Goal: Information Seeking & Learning: Learn about a topic

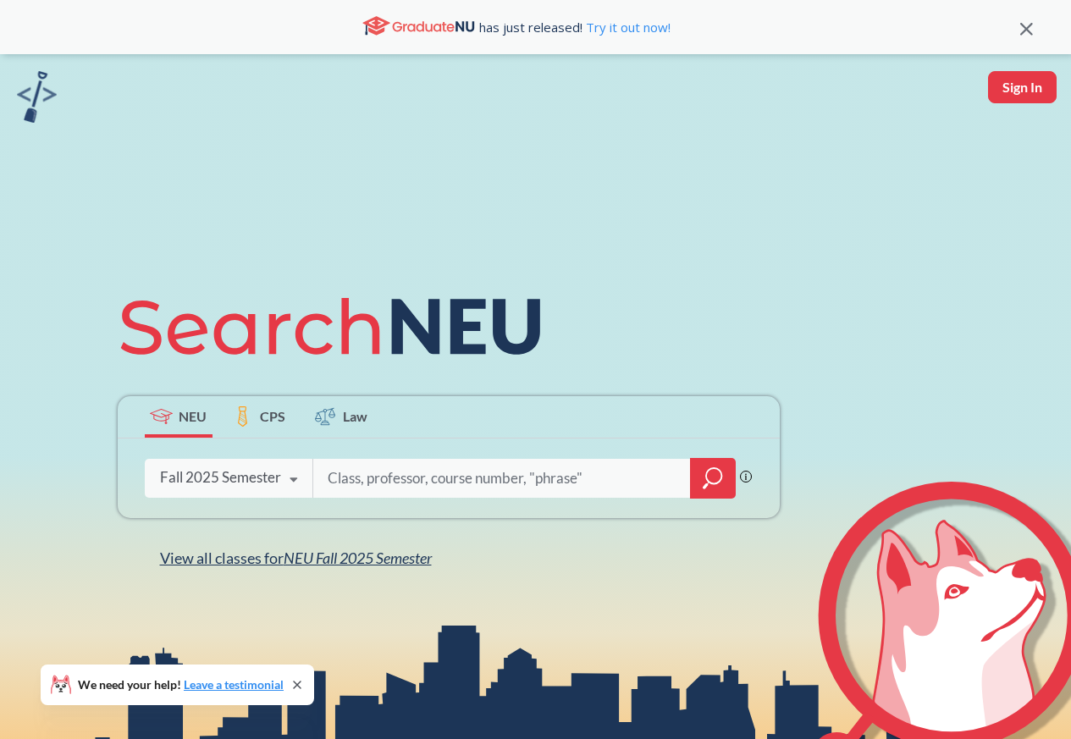
click at [174, 560] on span "View all classes for NEU Fall 2025 Semester" at bounding box center [296, 558] width 272 height 19
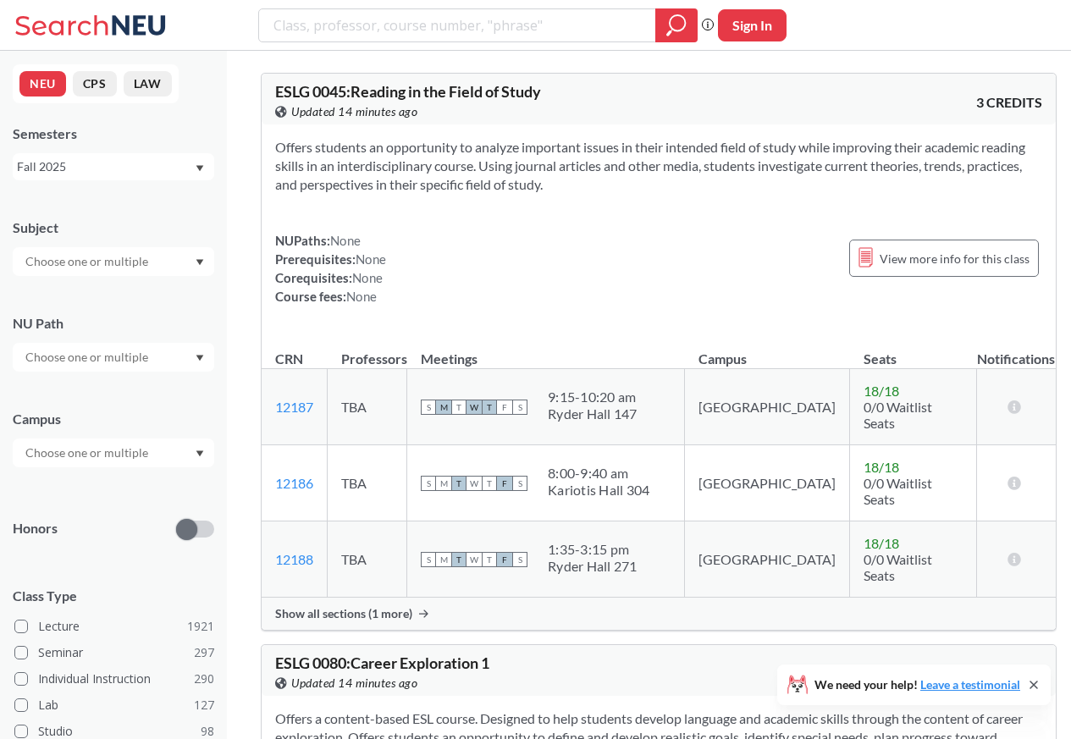
click at [124, 265] on input "text" at bounding box center [88, 261] width 142 height 20
click at [290, 25] on input "search" at bounding box center [458, 25] width 372 height 29
paste input "HIST 2301"
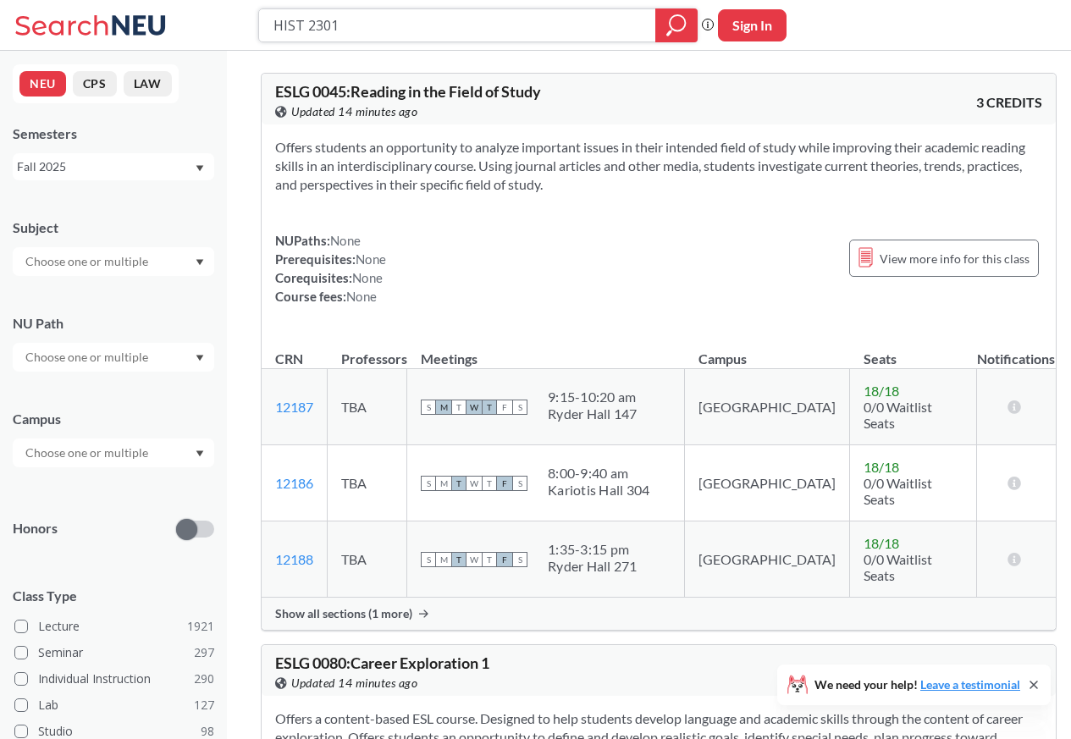
type input "HIST 2301"
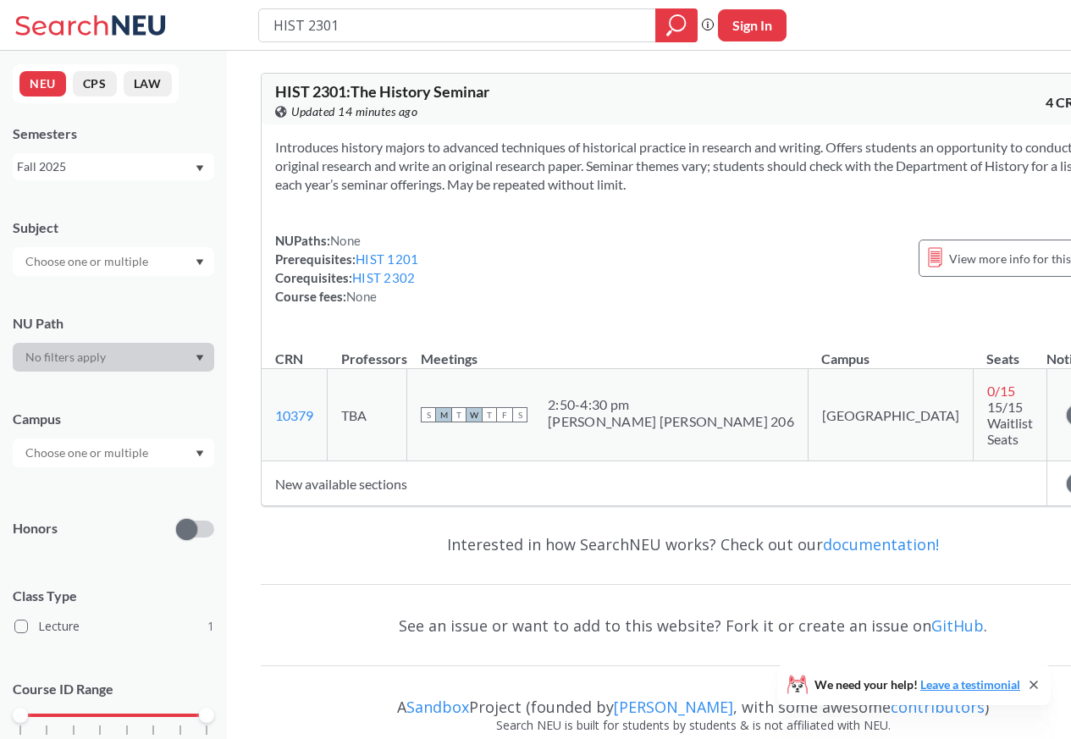
click at [301, 26] on input "HIST 2301" at bounding box center [458, 25] width 372 height 29
type input "HIST 2302"
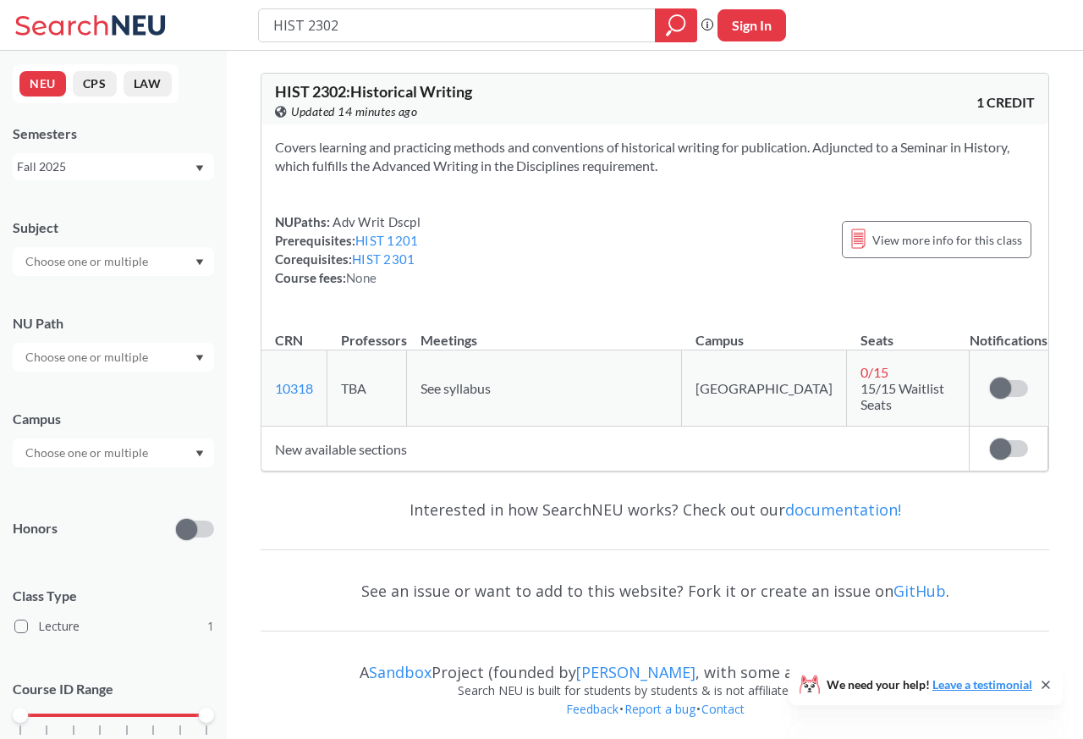
click at [310, 26] on input "HIST 2302" at bounding box center [458, 25] width 372 height 29
type input "HIST 1200"
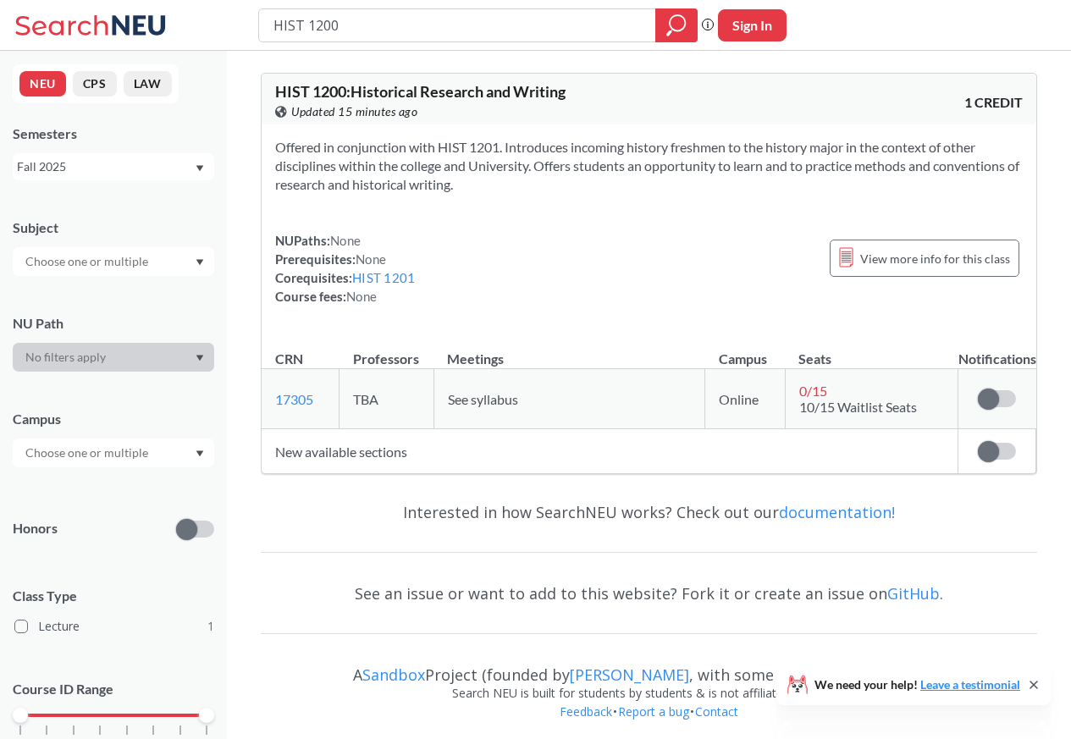
click at [303, 25] on input "HIST 1200" at bounding box center [458, 25] width 372 height 29
type input "HIST 1201"
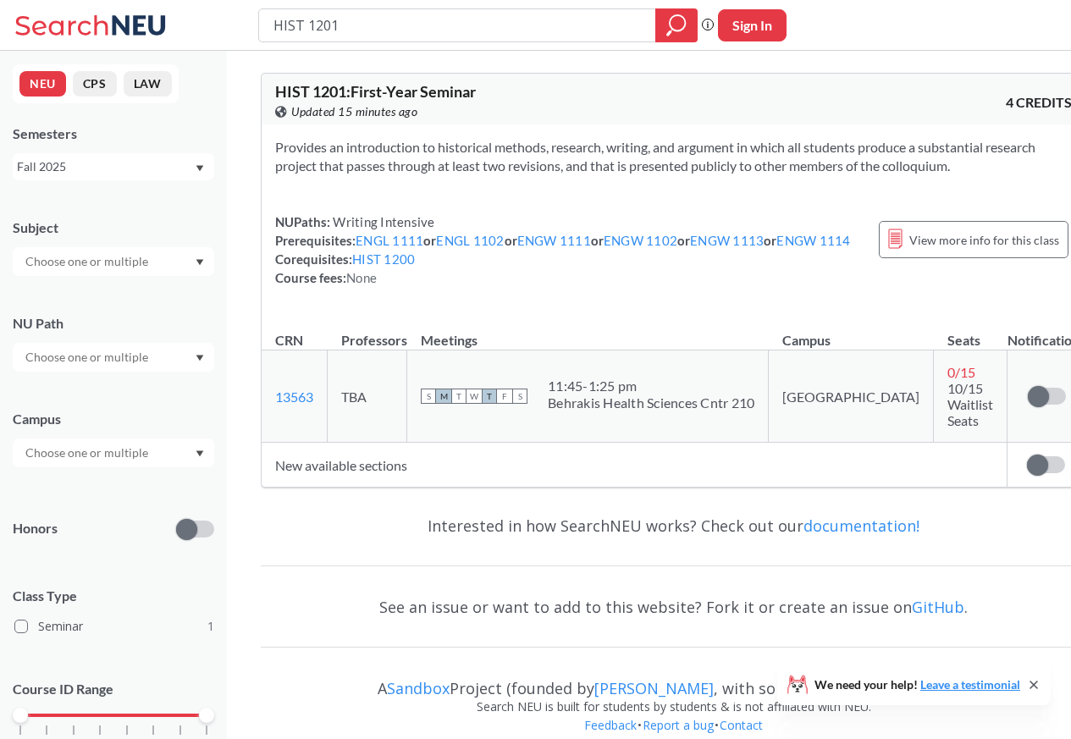
click at [303, 25] on input "HIST 1201" at bounding box center [458, 25] width 372 height 29
type input "HIST 3"
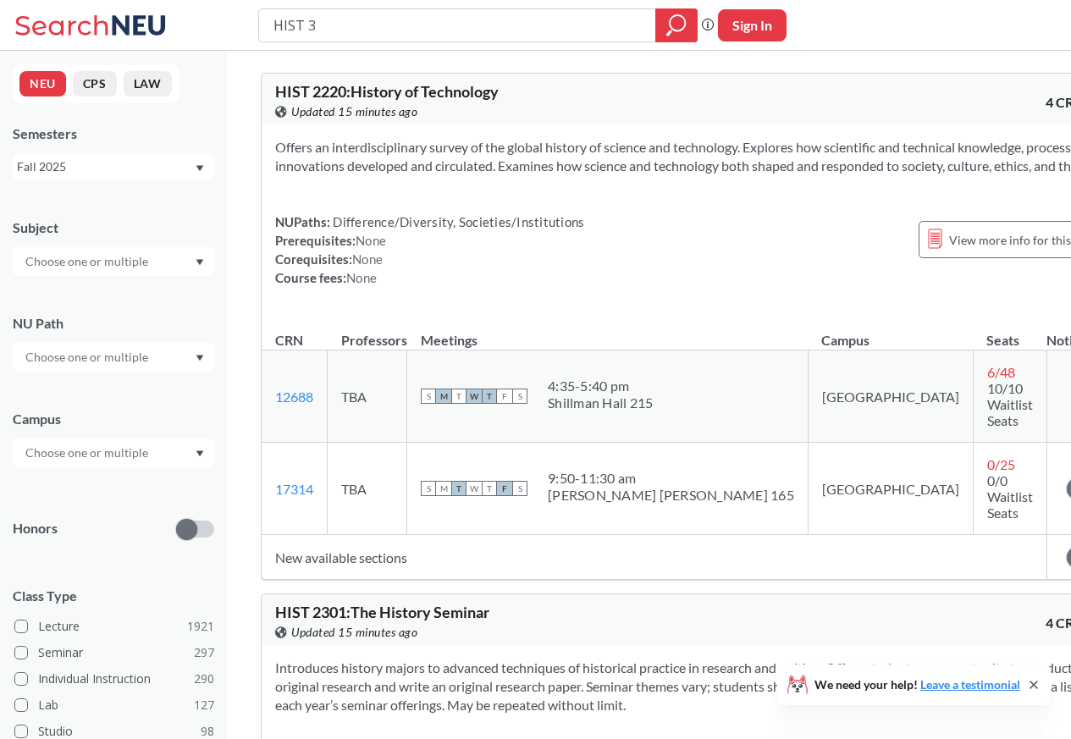
click at [94, 262] on input "text" at bounding box center [88, 261] width 142 height 20
click at [289, 25] on input "HIST 3" at bounding box center [458, 25] width 372 height 29
paste input "PHIL 1115"
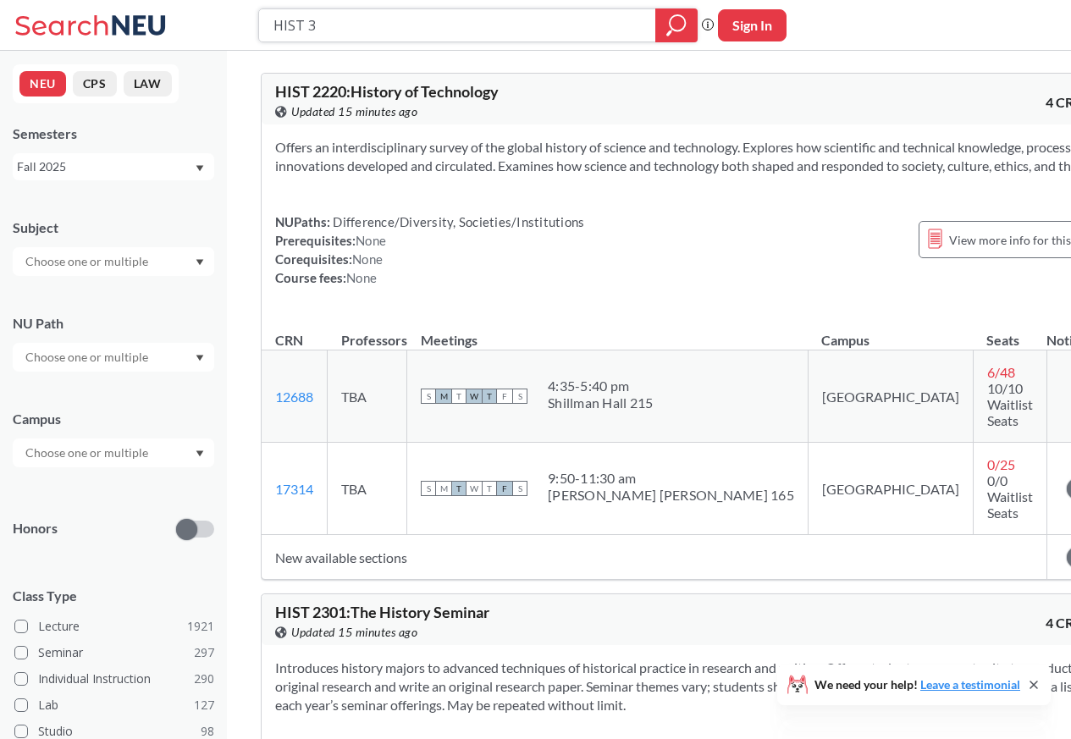
type input "PHIL 1115"
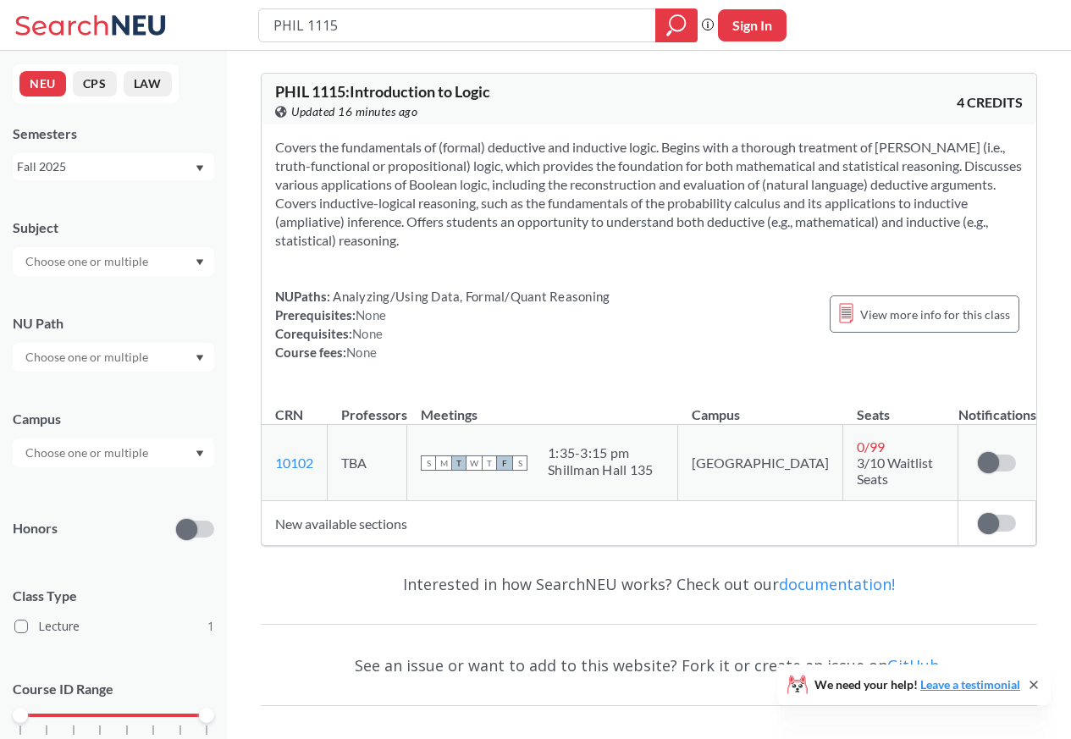
type input "PHIL 2050"
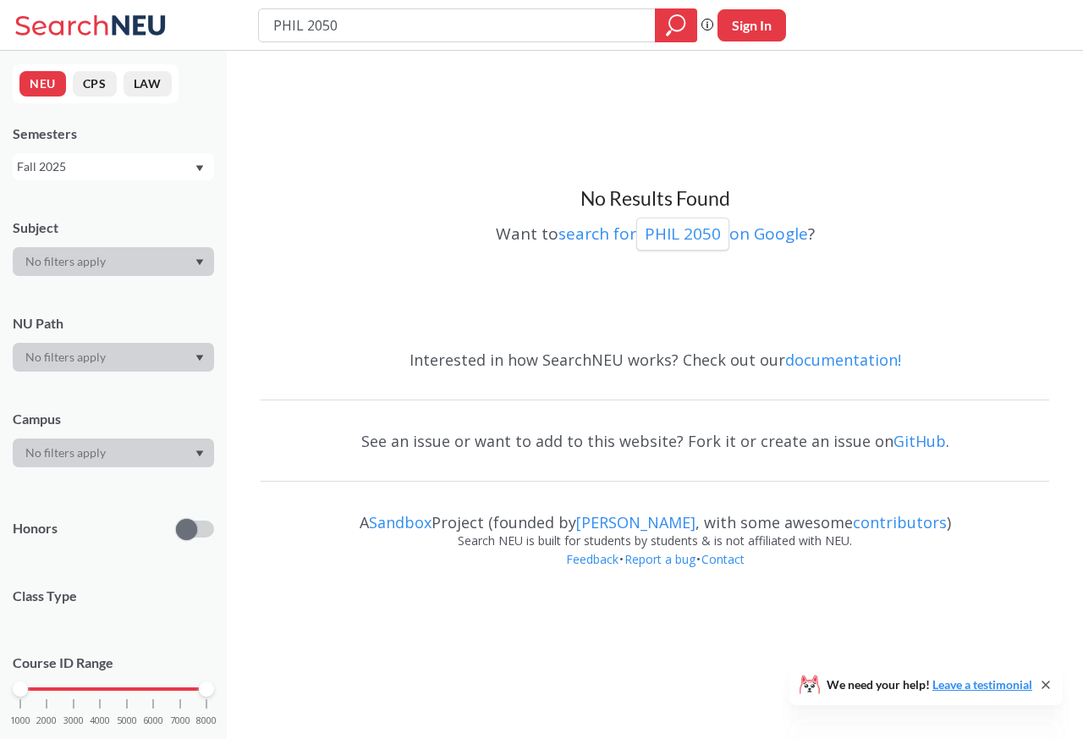
click at [320, 25] on input "PHIL 2050" at bounding box center [458, 25] width 372 height 29
type input "PHIL 2143"
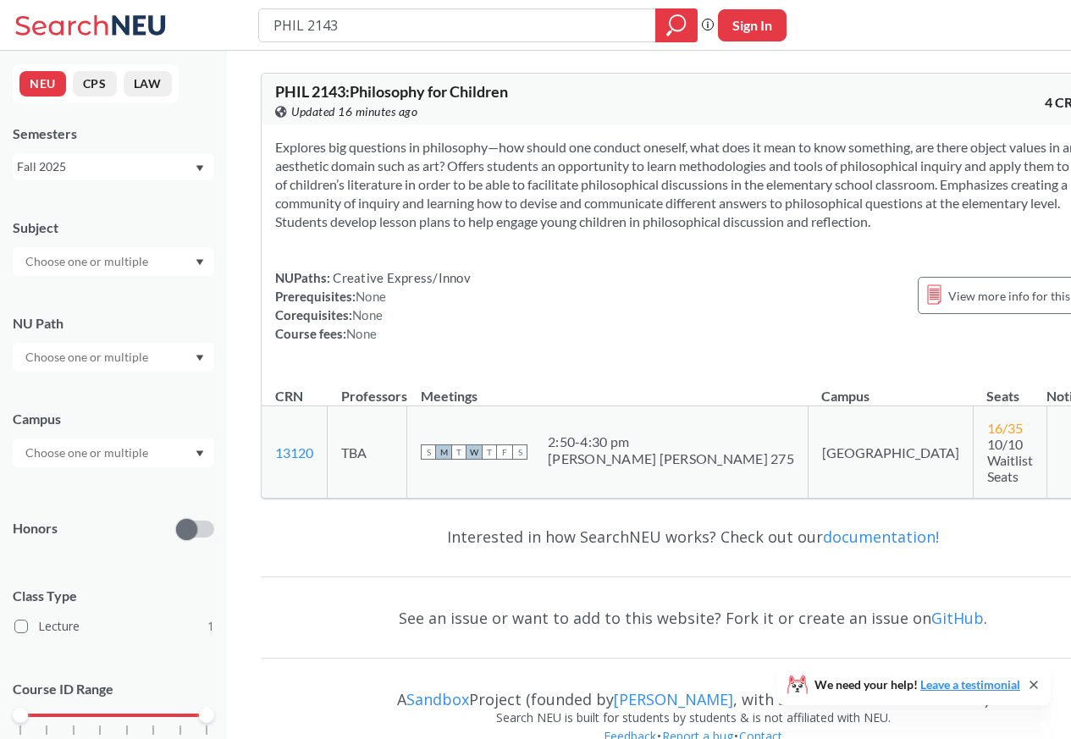
click at [310, 26] on input "PHIL 2143" at bounding box center [458, 25] width 372 height 29
type input "HIST 2430"
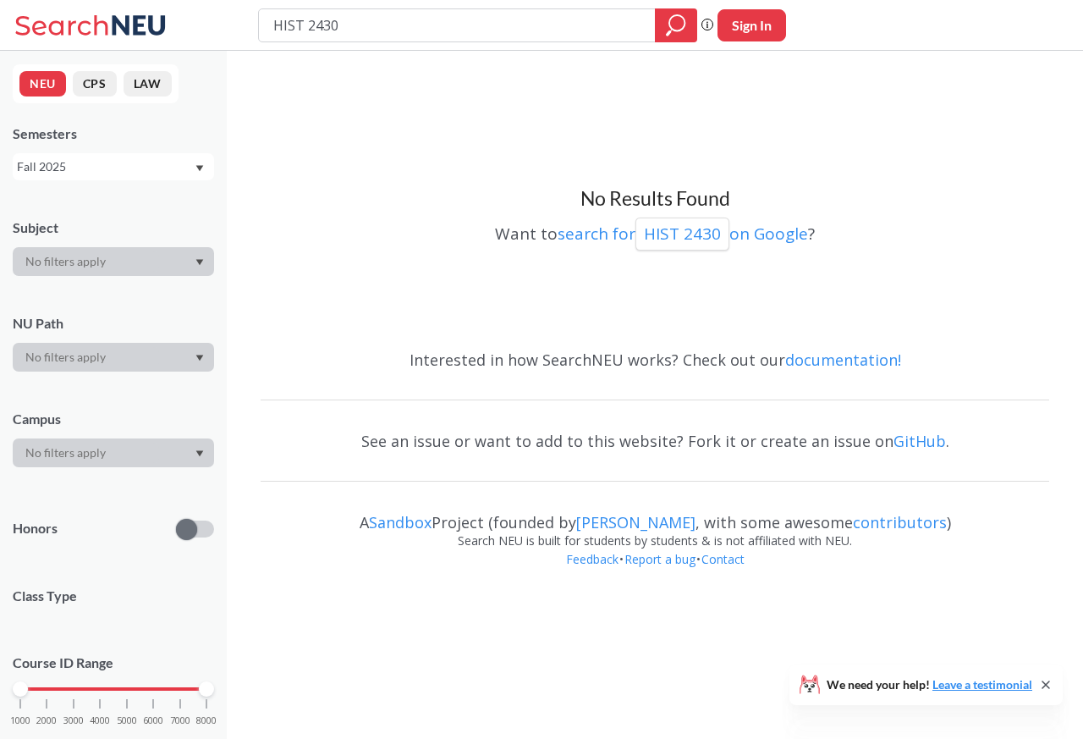
click at [305, 25] on input "HIST 2430" at bounding box center [458, 25] width 372 height 29
type input "HIST 3340"
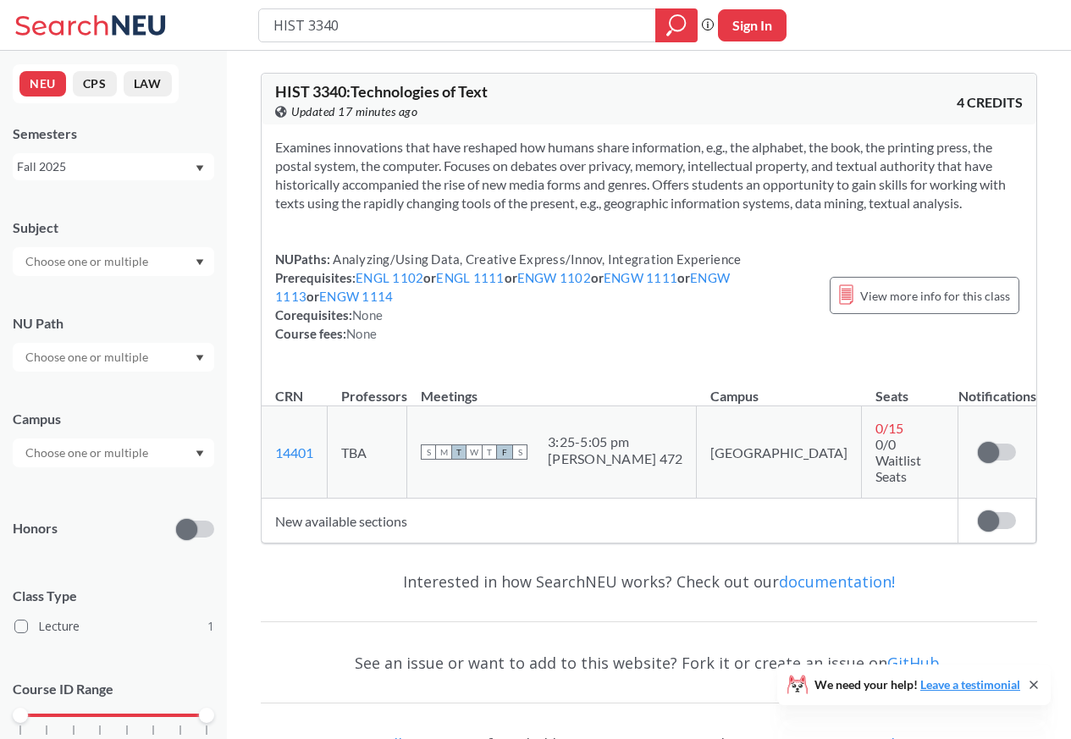
click at [305, 25] on input "HIST 3340" at bounding box center [458, 25] width 372 height 29
type input "HIST 31"
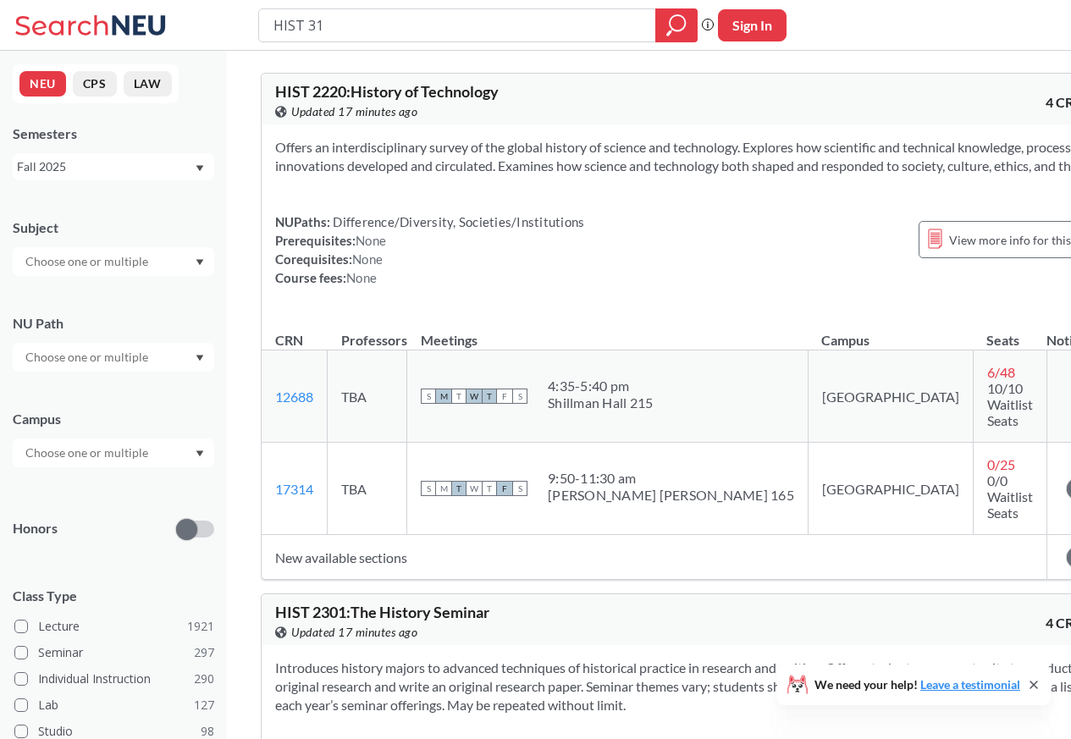
type input "HIST 33"
type input "PSYC 2320"
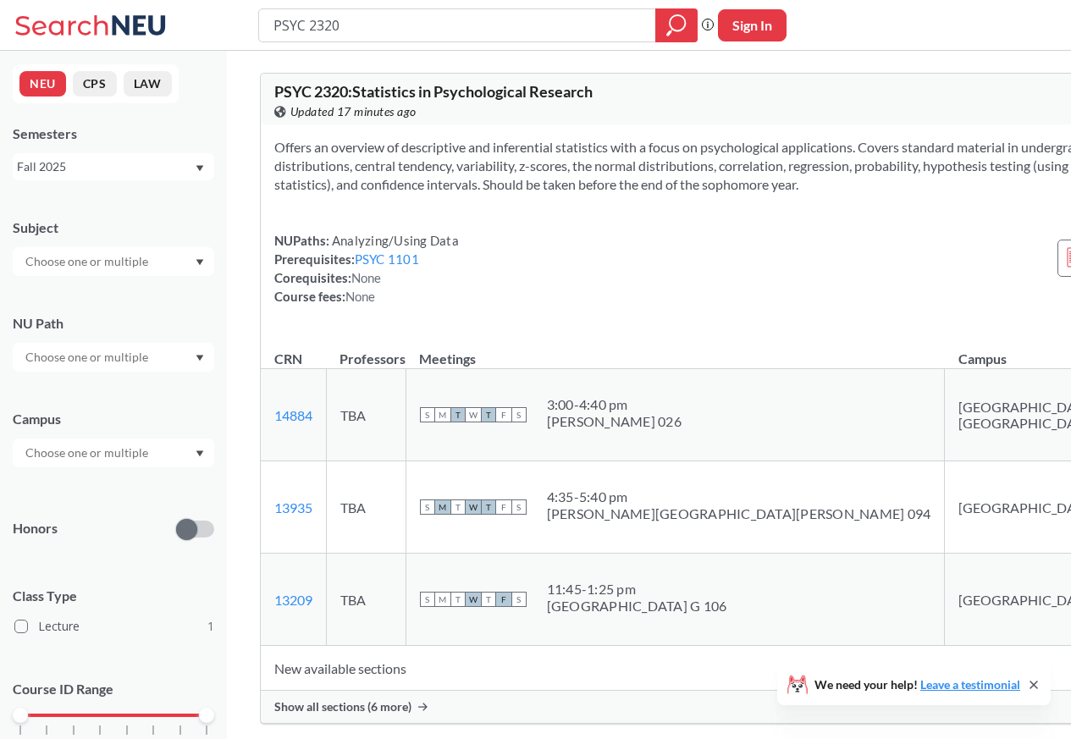
click at [344, 646] on td "New available sections" at bounding box center [723, 668] width 925 height 45
click at [389, 699] on span "Show all sections (6 more)" at bounding box center [342, 706] width 137 height 15
click at [389, 647] on div "PSYC 2320 : Statistics in Psychological Research View this course on Banner. Up…" at bounding box center [763, 398] width 1006 height 651
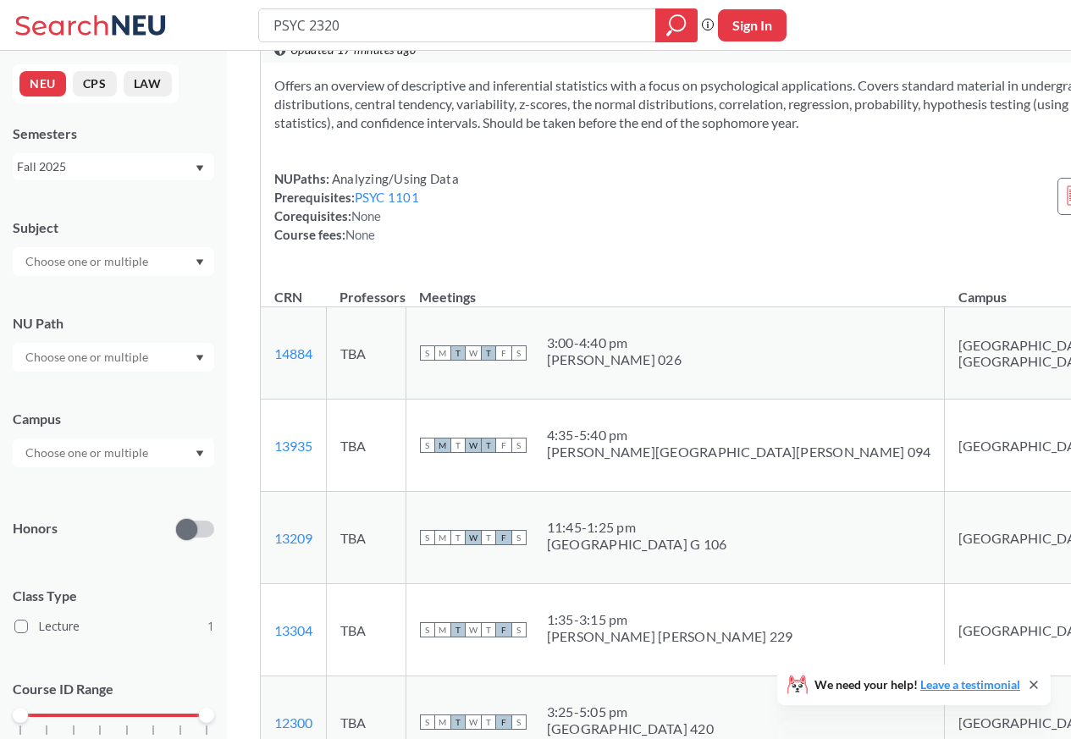
scroll to position [508, 0]
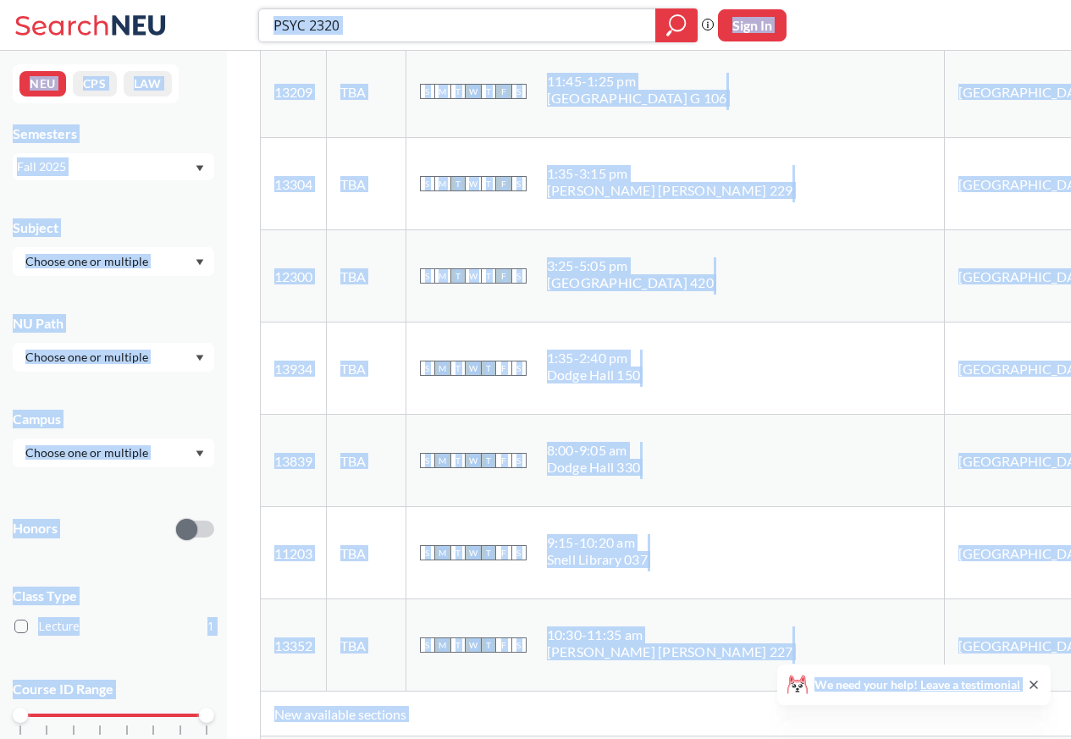
click at [292, 25] on input "PSYC 2320" at bounding box center [458, 25] width 372 height 29
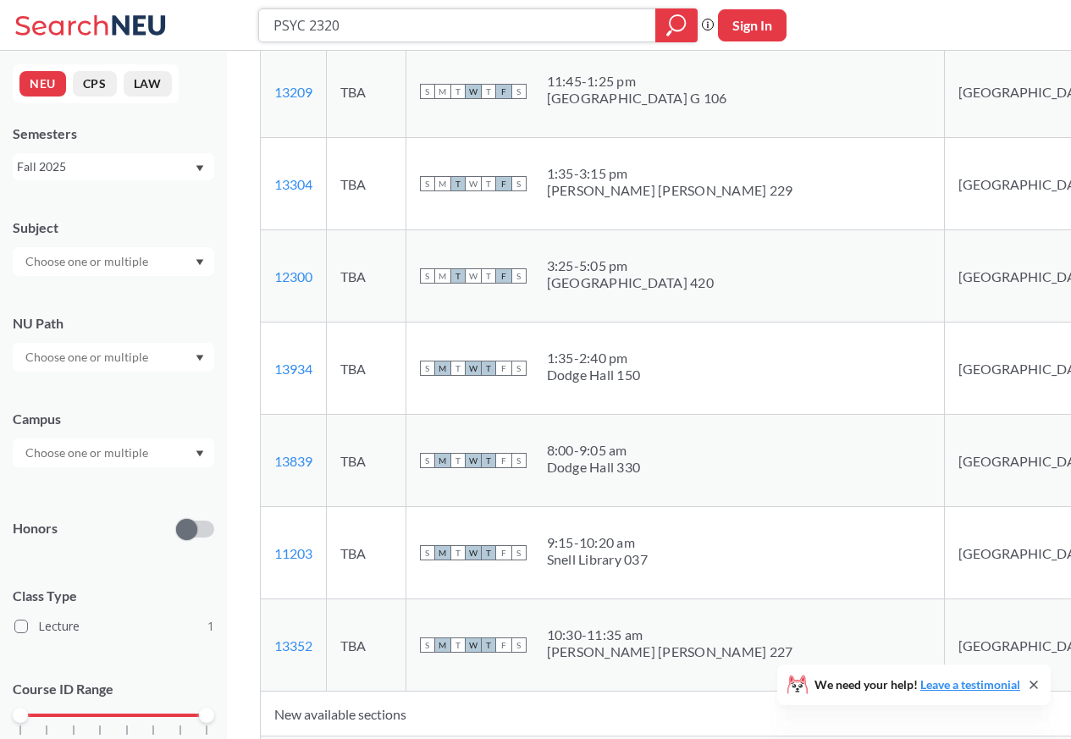
paste input "HIL 1162"
type input "PHIL 1162"
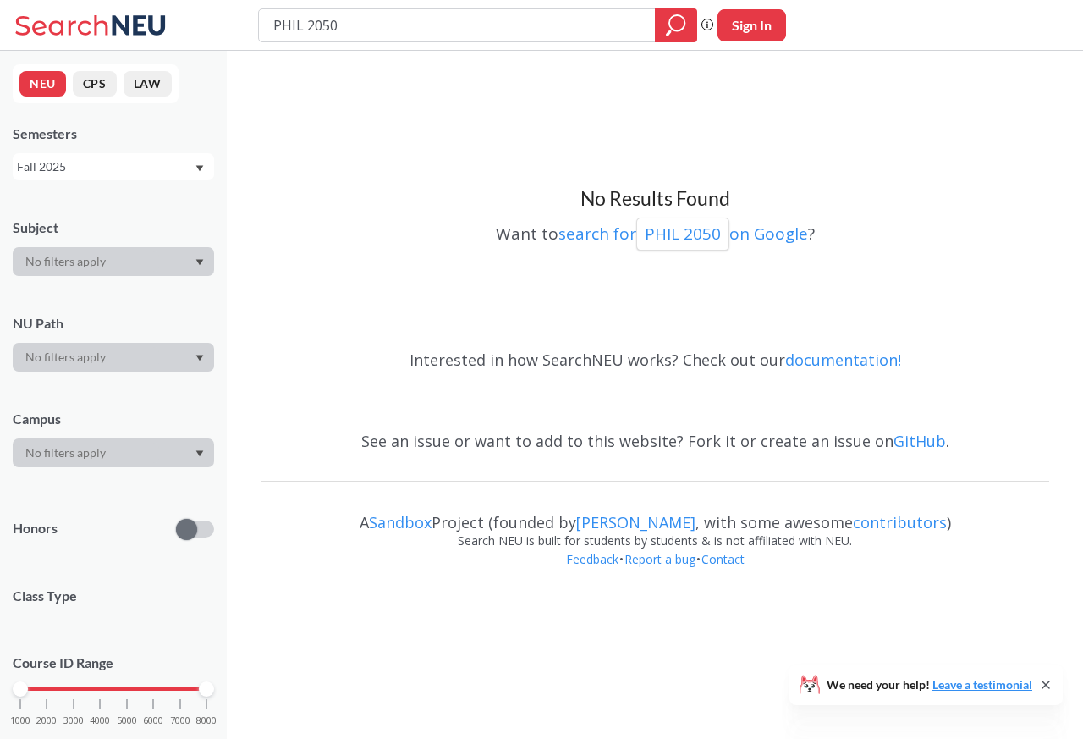
type input "PHIL 3050"
type input "PHIL 1290"
type input "PHIL 1280"
type input "PHIL 1181"
type input "PHIL"
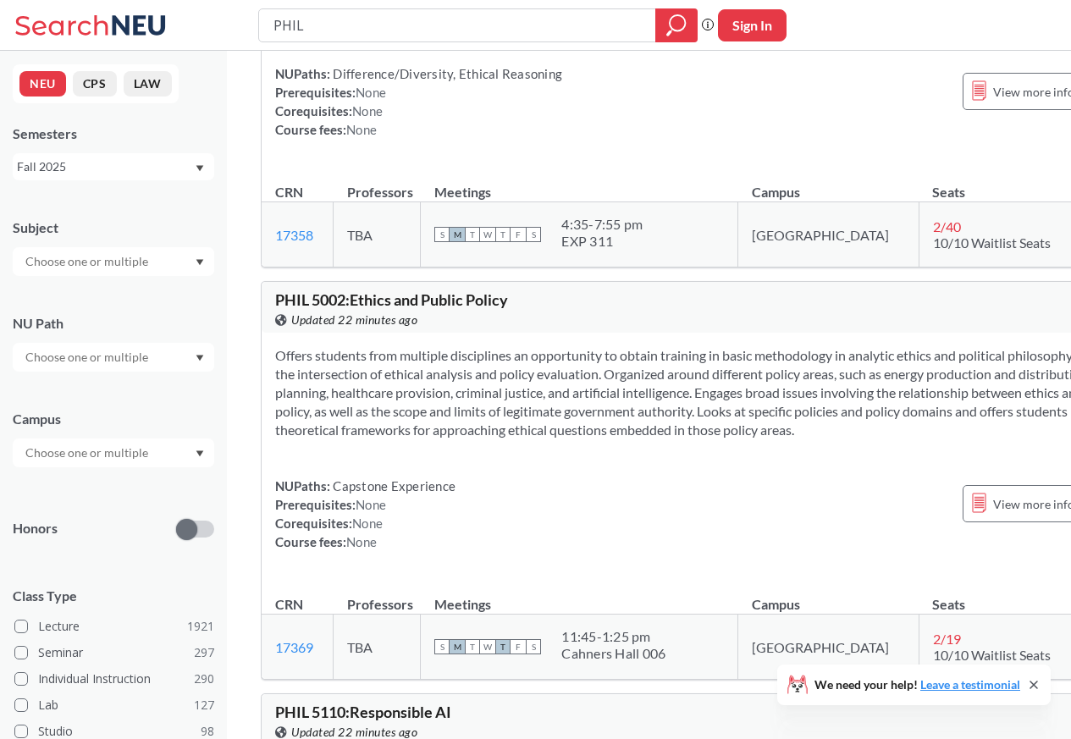
scroll to position [13611, 0]
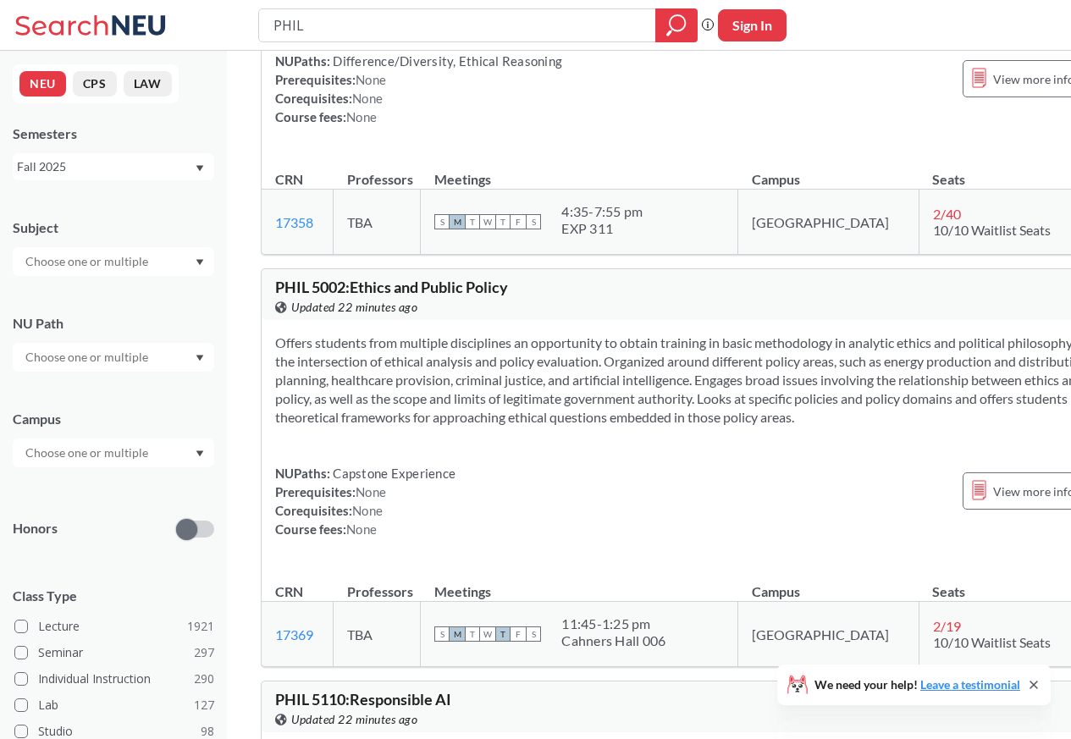
type input "HIST"
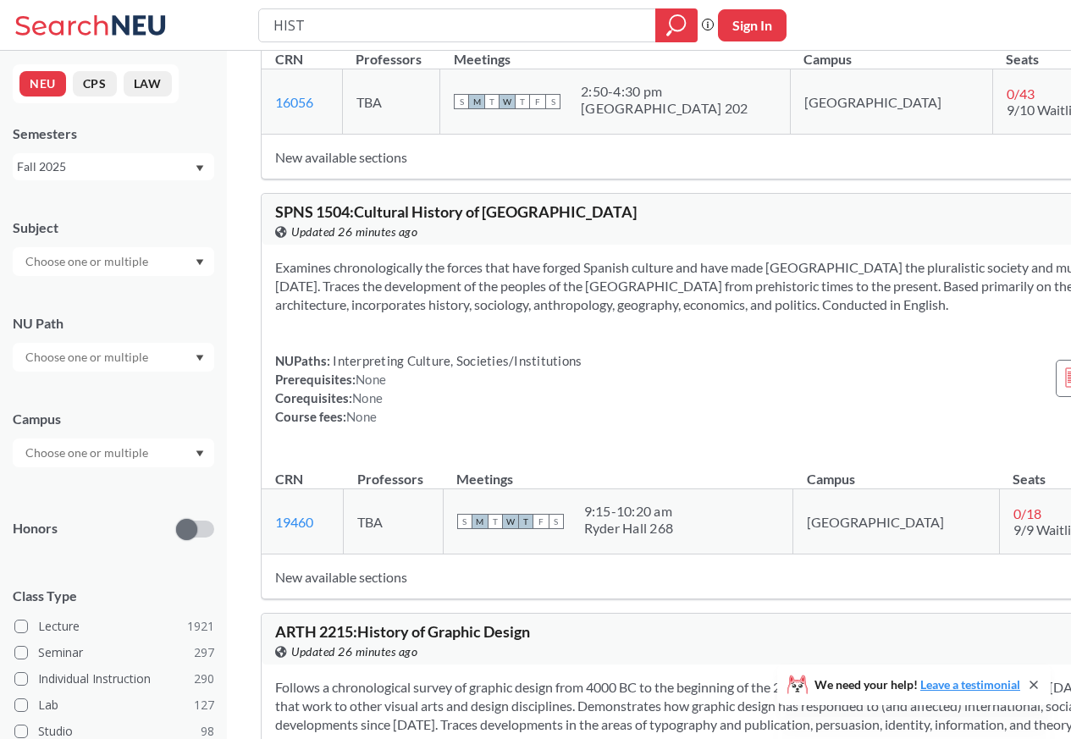
scroll to position [19807, 0]
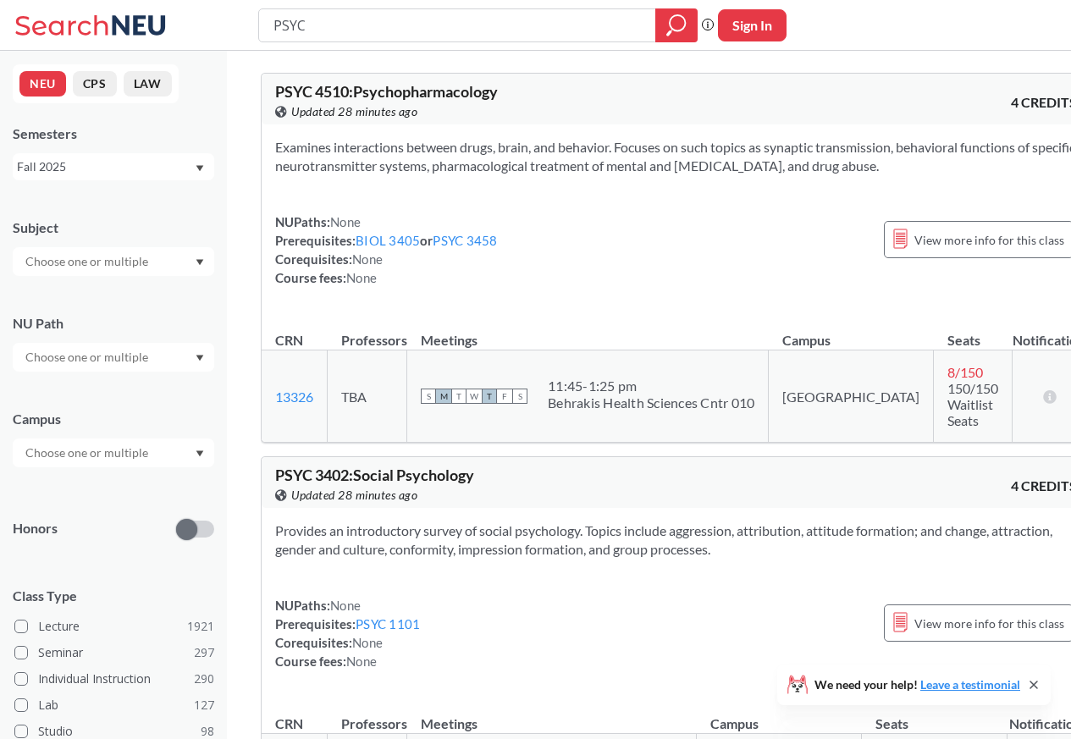
click at [294, 24] on input "PSYC" at bounding box center [458, 25] width 372 height 29
click at [104, 320] on div "NU Path" at bounding box center [113, 323] width 201 height 19
click at [205, 358] on div at bounding box center [113, 357] width 201 height 29
click at [73, 367] on div at bounding box center [113, 357] width 201 height 29
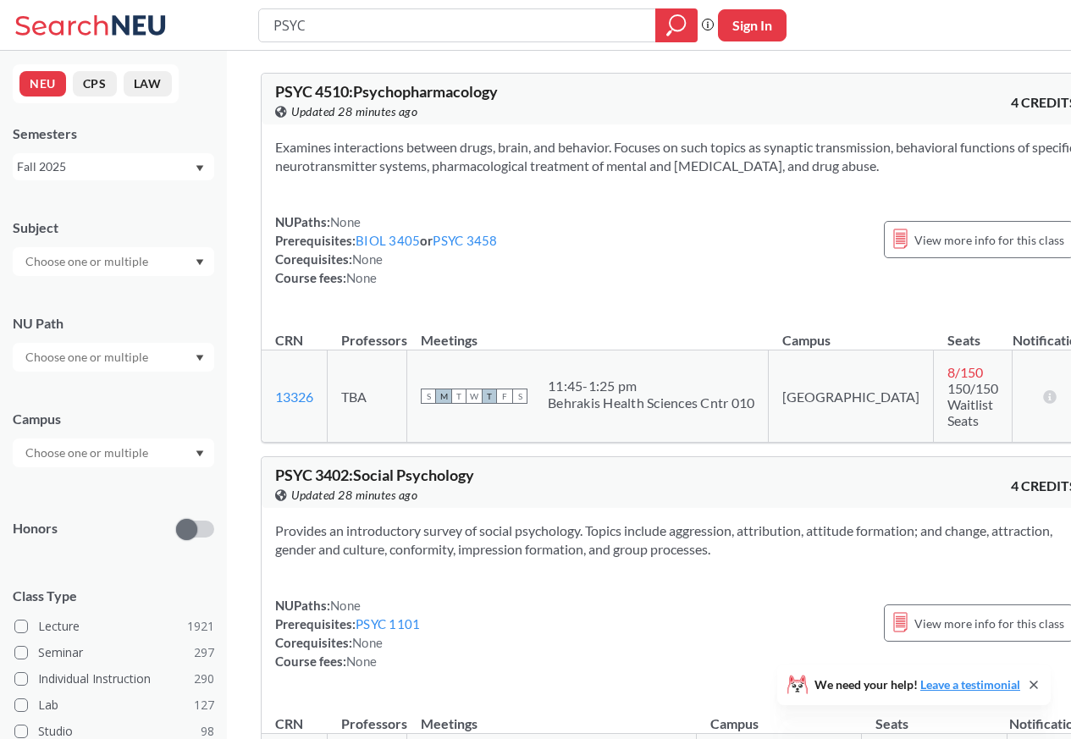
scroll to position [0, 0]
click at [90, 356] on input "text" at bounding box center [88, 357] width 142 height 20
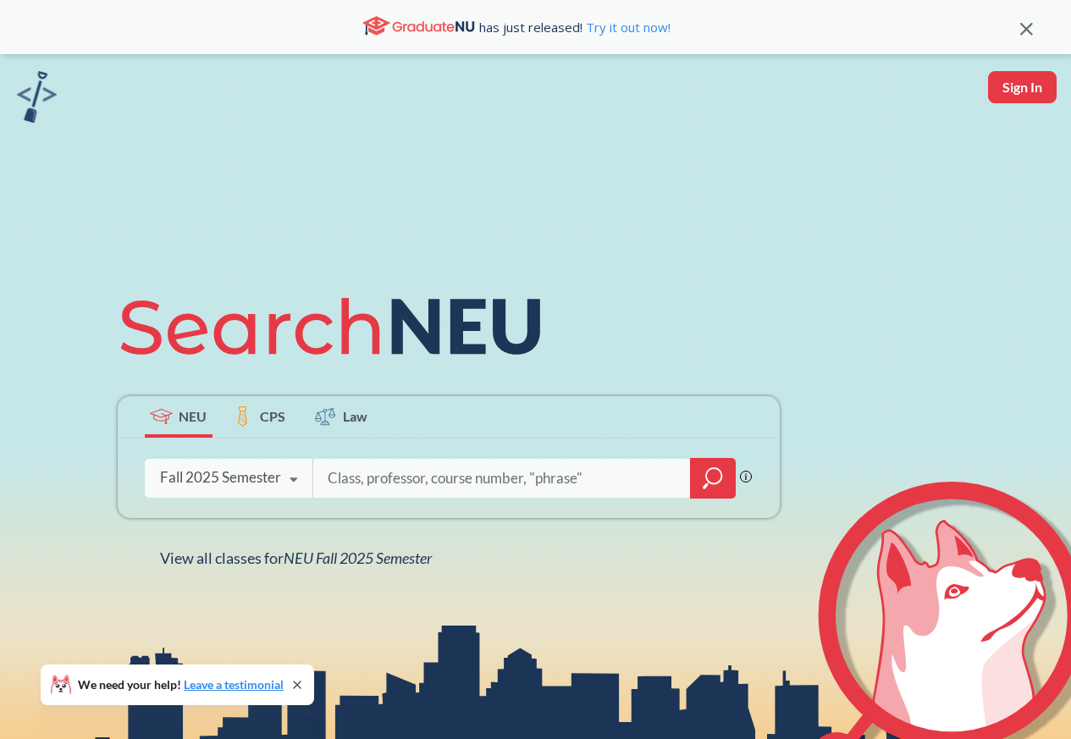
click at [394, 26] on icon at bounding box center [418, 25] width 113 height 25
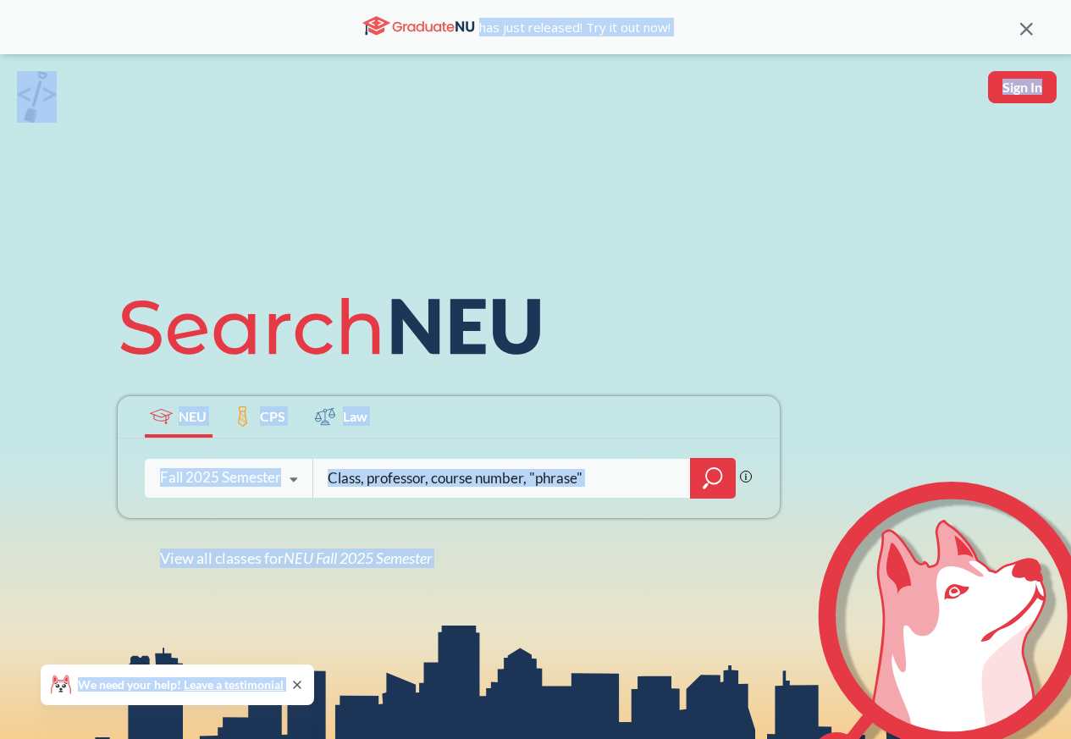
click at [370, 511] on div "Phrase search guarantees the exact search appears in the results. Ex. If you wa…" at bounding box center [449, 478] width 662 height 80
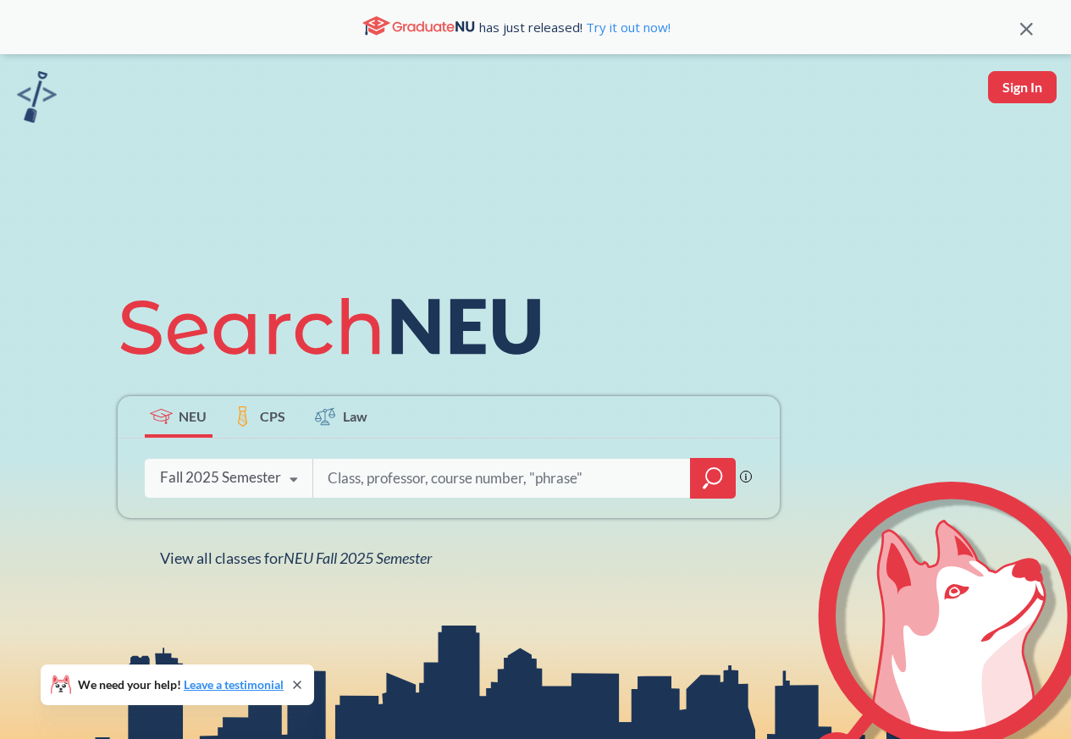
click at [403, 509] on div "Phrase search guarantees the exact search appears in the results. Ex. If you wa…" at bounding box center [449, 478] width 662 height 80
click at [406, 509] on div "Phrase search guarantees the exact search appears in the results. Ex. If you wa…" at bounding box center [449, 478] width 662 height 80
click at [405, 511] on div "Phrase search guarantees the exact search appears in the results. Ex. If you wa…" at bounding box center [449, 478] width 662 height 80
click at [394, 511] on div "Phrase search guarantees the exact search appears in the results. Ex. If you wa…" at bounding box center [449, 478] width 662 height 80
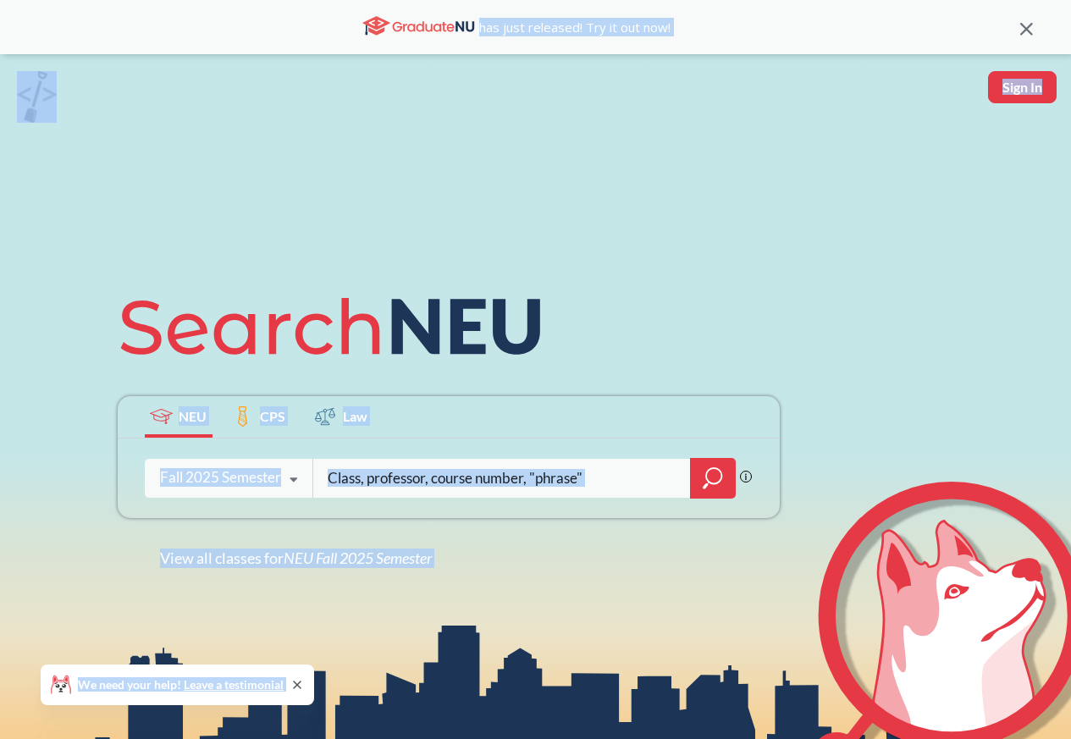
click at [400, 511] on div "Phrase search guarantees the exact search appears in the results. Ex. If you wa…" at bounding box center [449, 478] width 662 height 80
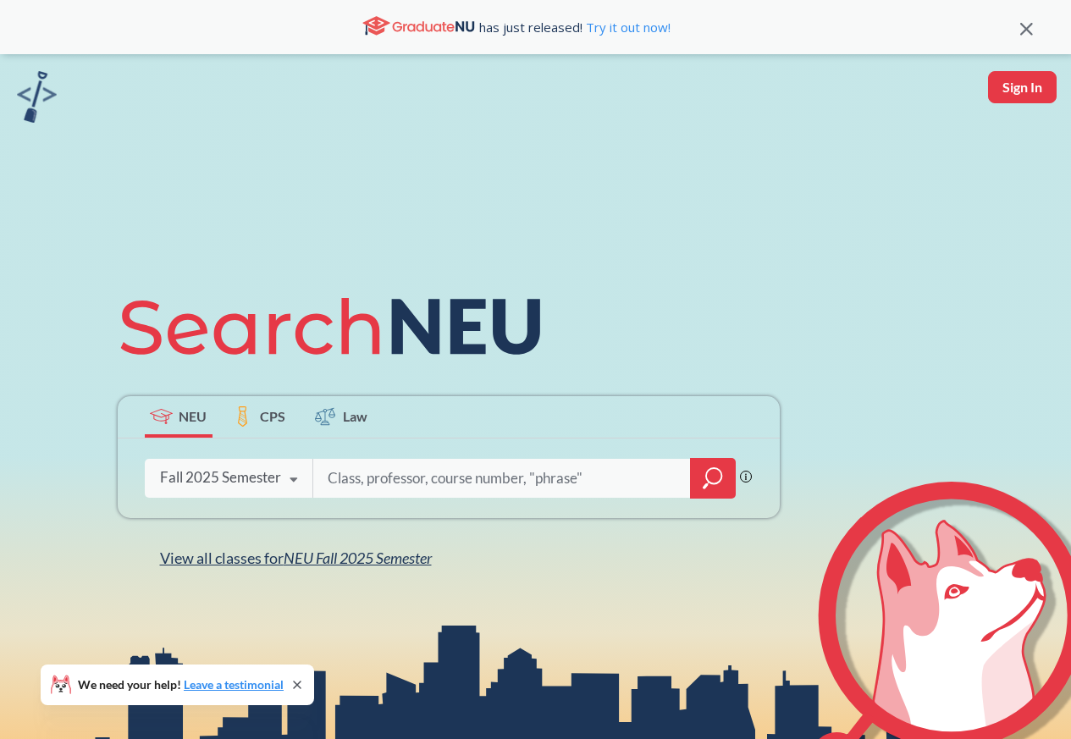
click at [293, 561] on span "NEU Fall 2025 Semester" at bounding box center [358, 558] width 148 height 19
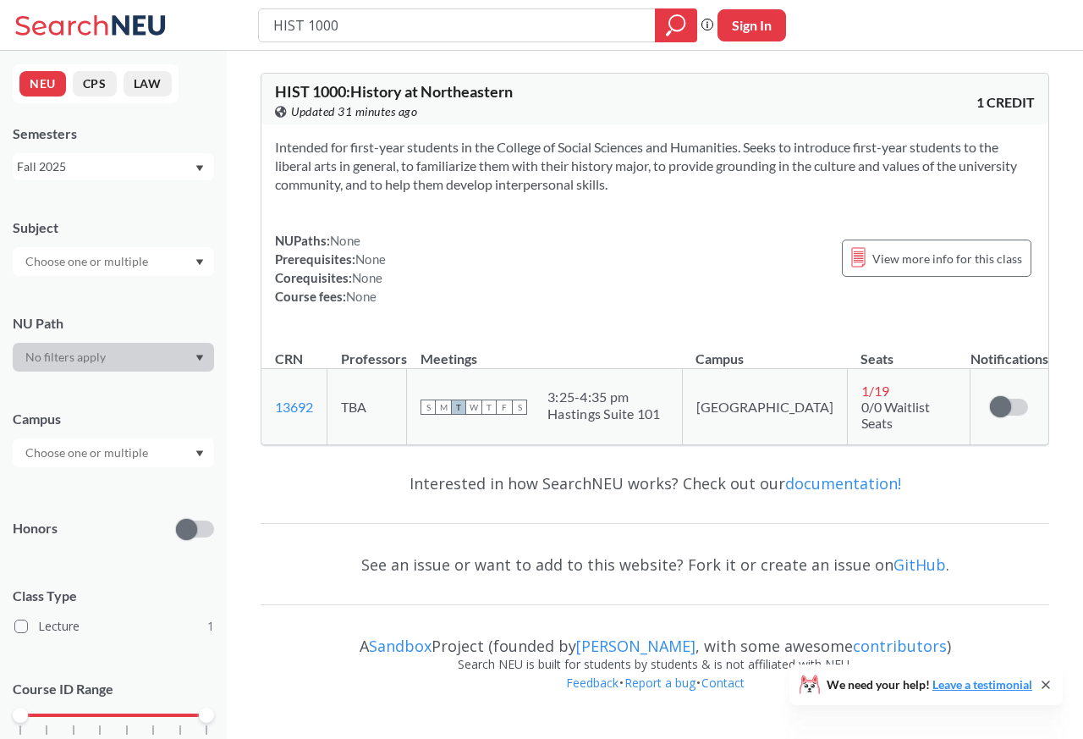
click at [323, 26] on input "HIST 1000" at bounding box center [458, 25] width 372 height 29
click at [292, 25] on input "HIST 1000" at bounding box center [458, 25] width 372 height 29
type input "HIST 3305"
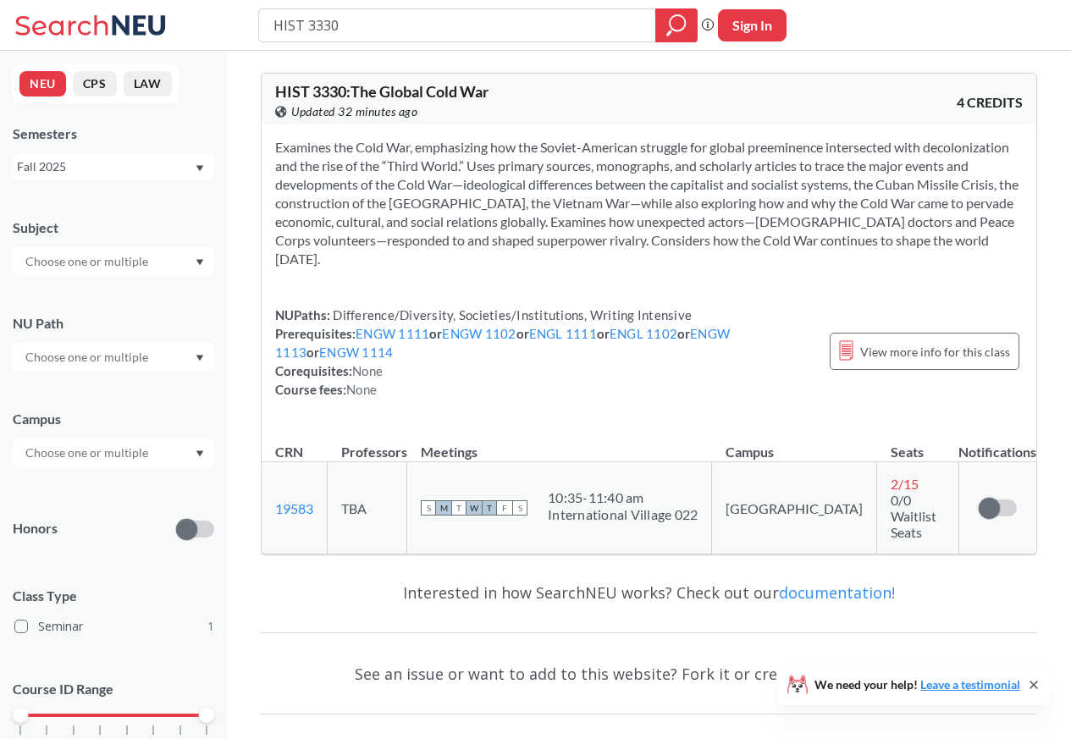
click at [299, 25] on input "HIST 3330" at bounding box center [458, 25] width 372 height 29
click at [289, 25] on input "HIST 3330" at bounding box center [458, 25] width 372 height 29
type input "HIST 3400"
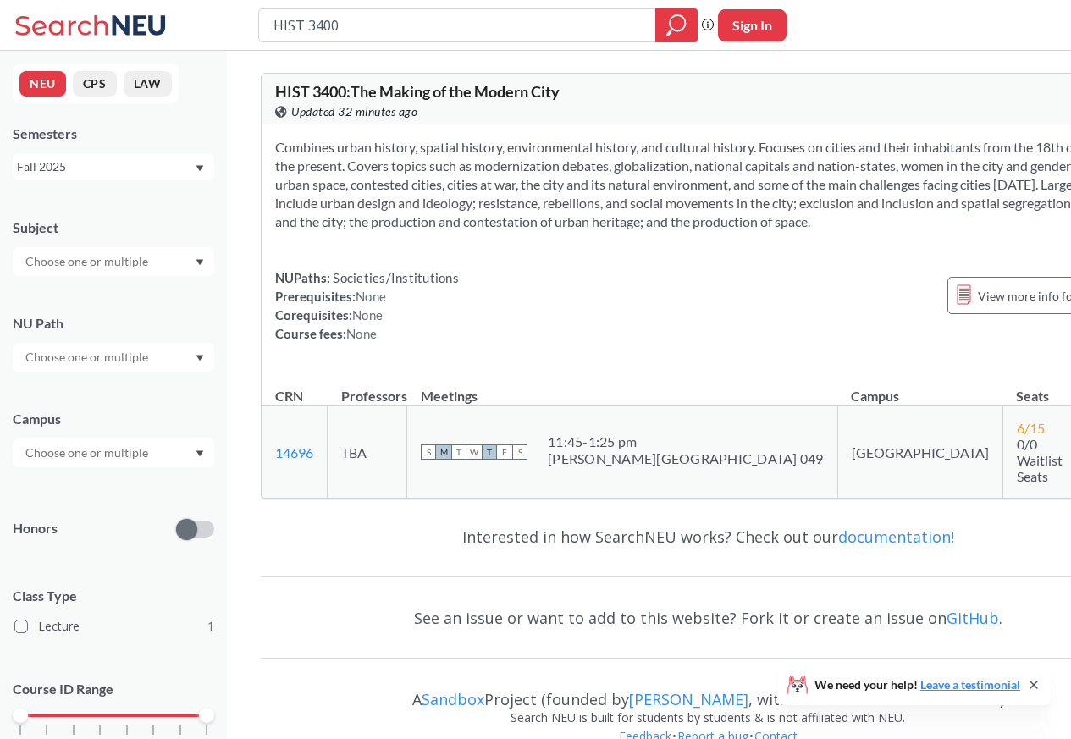
click at [289, 25] on input "HIST 3400" at bounding box center [458, 25] width 372 height 29
type input "HIST 4701"
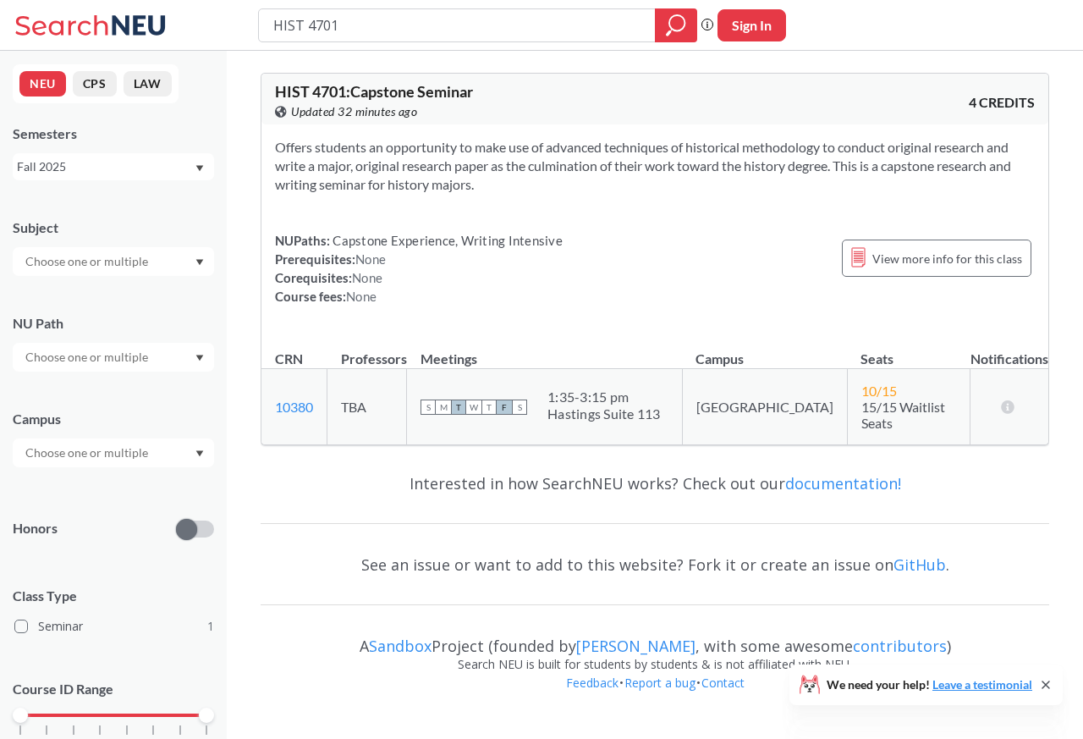
click at [289, 25] on input "HIST 4701" at bounding box center [458, 25] width 372 height 29
type input "PSYC 2320"
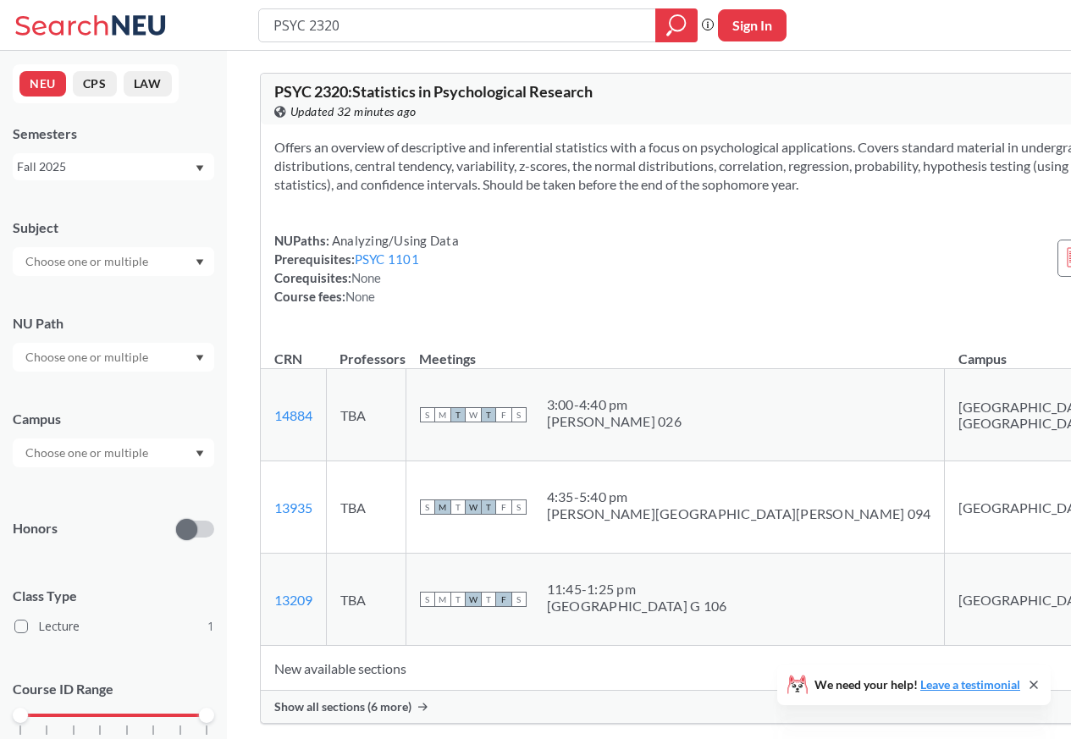
click at [300, 25] on input "PSYC 2320" at bounding box center [458, 25] width 372 height 29
type input "PHIL 2143"
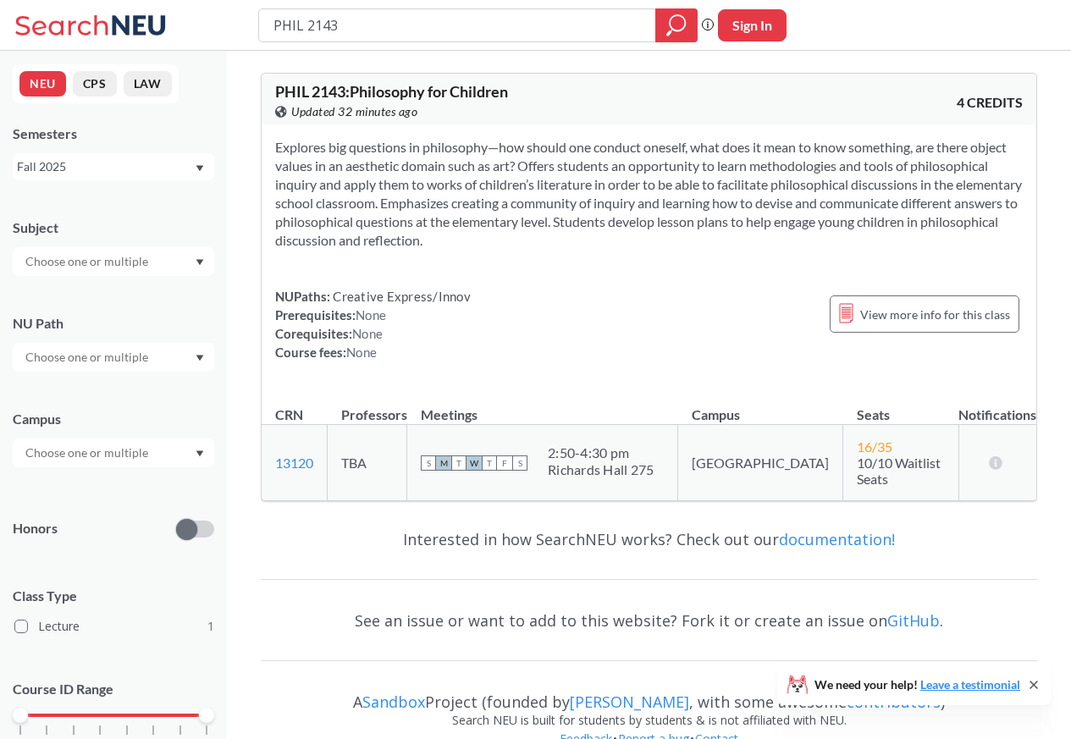
click at [309, 25] on input "PHIL 2143" at bounding box center [458, 25] width 372 height 29
type input "PHIL 3822"
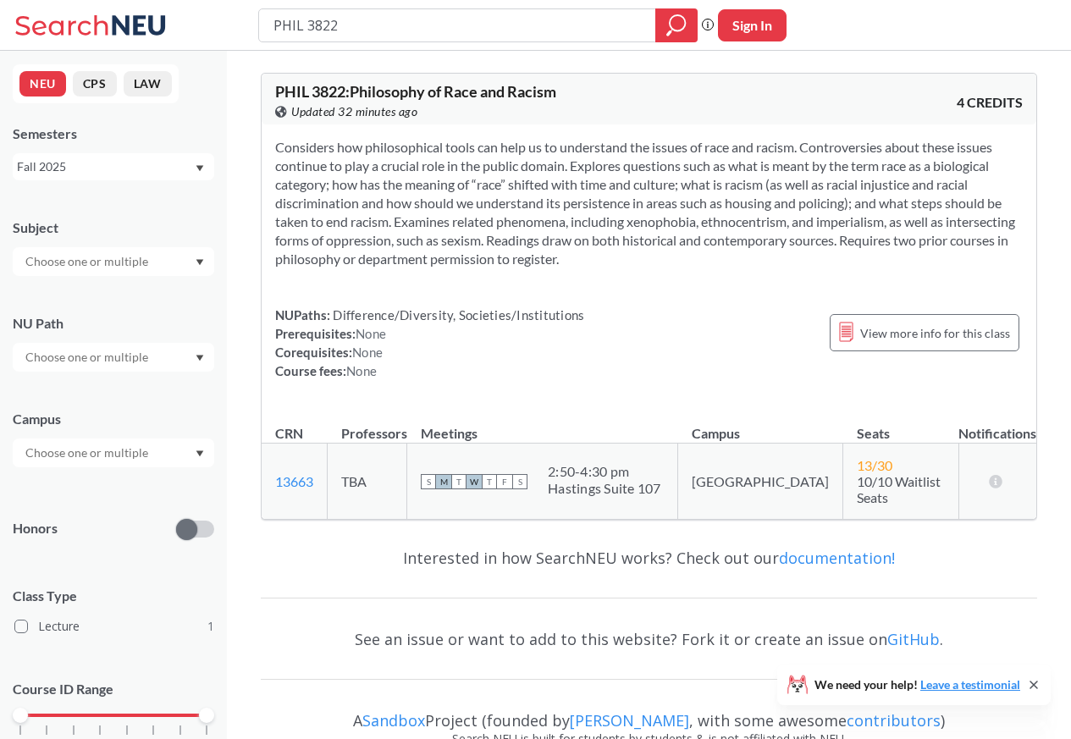
click at [290, 25] on input "PHIL 3822" at bounding box center [458, 25] width 372 height 29
type input "HIST 1575"
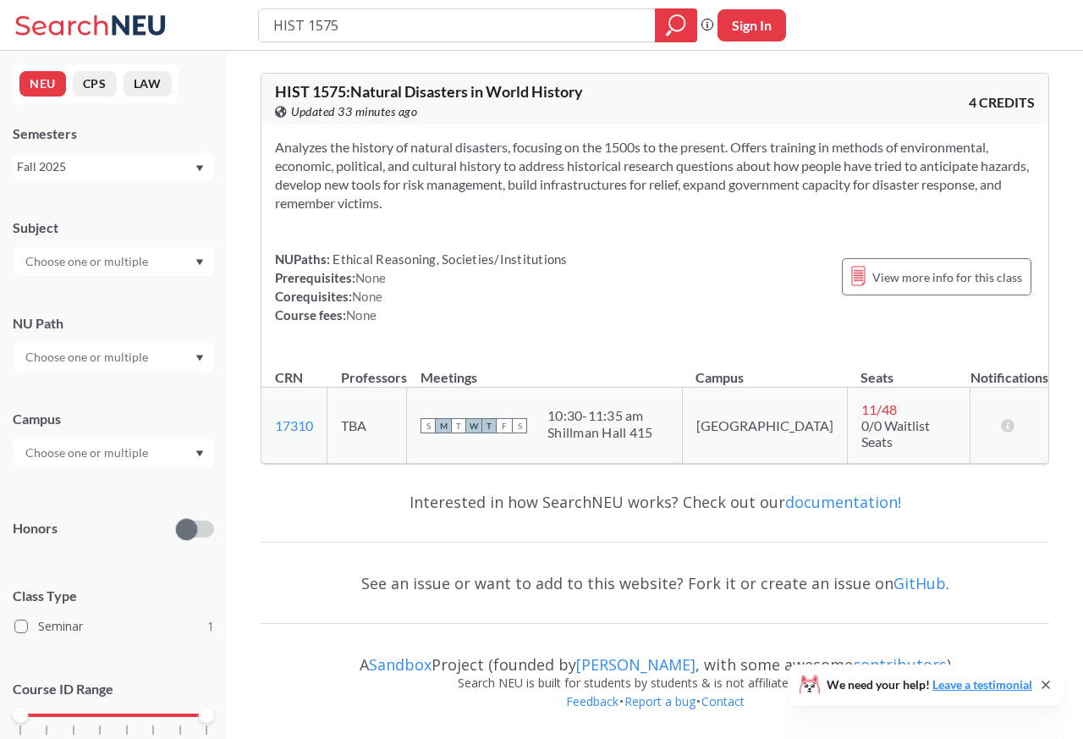
type input "HIST 1389"
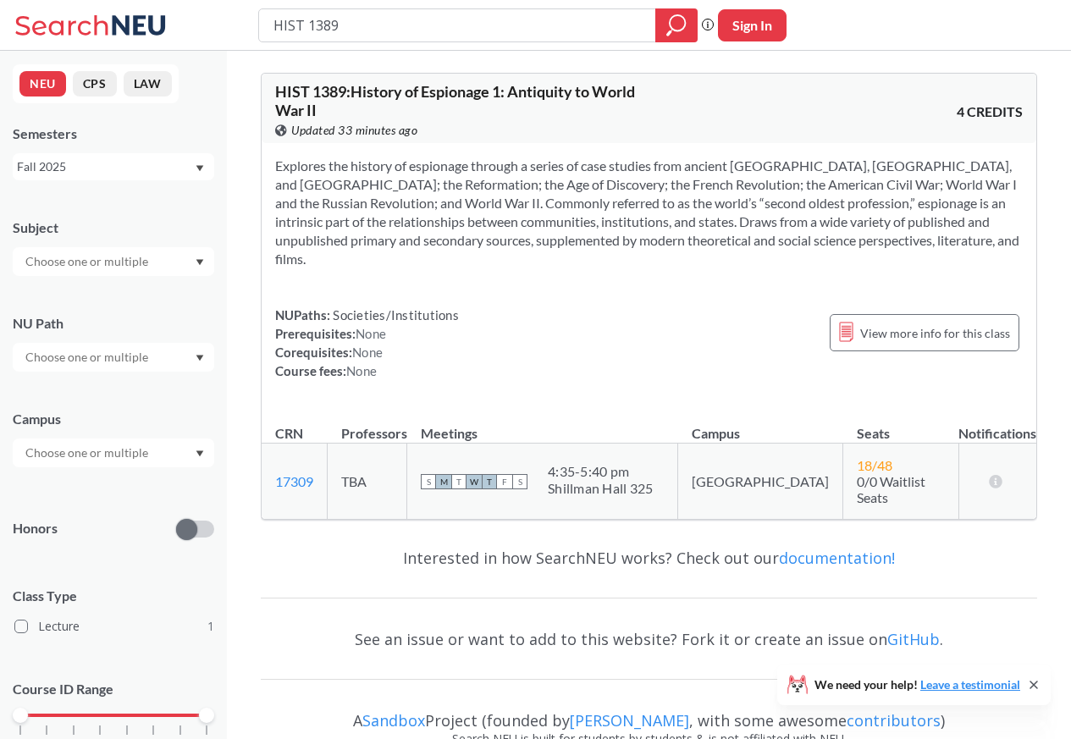
type input "HIST 2025"
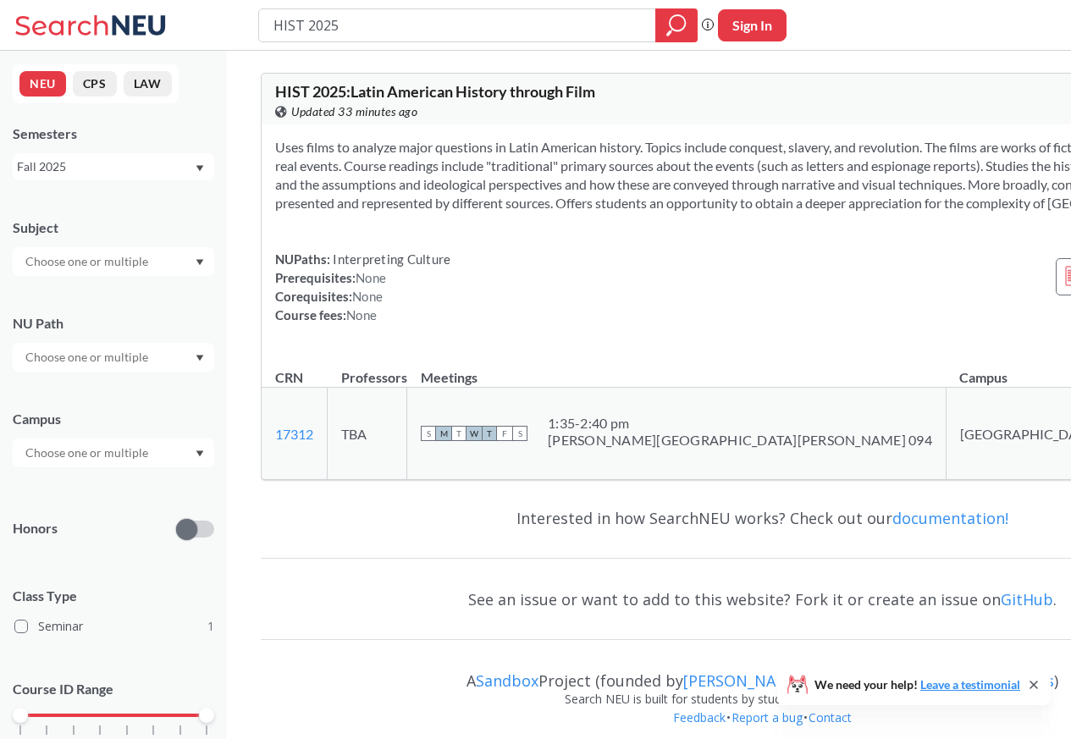
type input "HIST 2388"
